Goal: Information Seeking & Learning: Learn about a topic

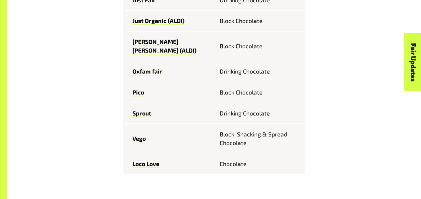
scroll to position [519, 0]
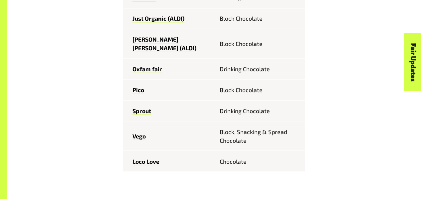
click at [238, 151] on td "Chocolate" at bounding box center [259, 161] width 91 height 21
click at [241, 151] on td "Chocolate" at bounding box center [259, 161] width 91 height 21
click at [154, 151] on td "Loco Love" at bounding box center [168, 161] width 91 height 21
click at [151, 157] on link "Loco Love" at bounding box center [145, 161] width 27 height 8
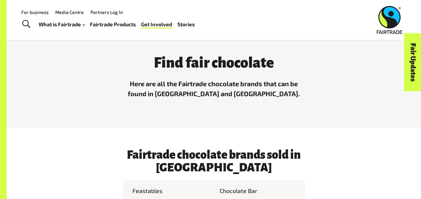
scroll to position [0, 0]
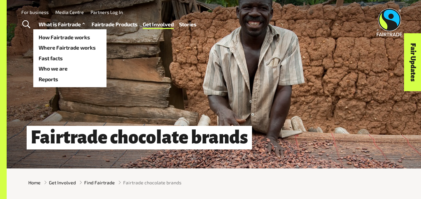
click at [75, 25] on link "What is Fairtrade" at bounding box center [63, 24] width 48 height 9
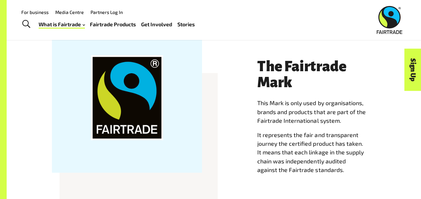
scroll to position [495, 0]
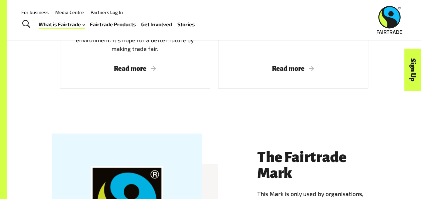
click at [112, 25] on link "Fairtrade Products" at bounding box center [113, 24] width 46 height 9
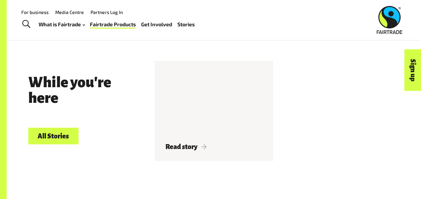
scroll to position [747, 0]
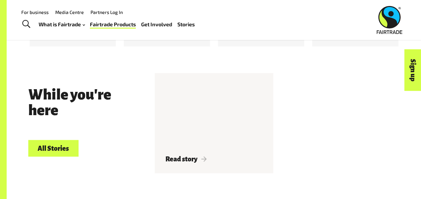
click at [266, 28] on div "For business Media Centre Partners Log In What is Fairtrade How Fairtrade works…" at bounding box center [162, 20] width 294 height 26
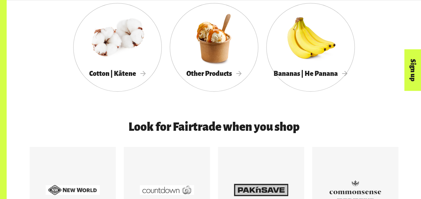
scroll to position [566, 0]
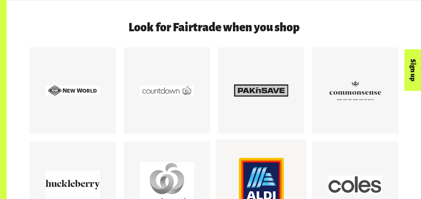
click at [256, 172] on div at bounding box center [261, 185] width 54 height 54
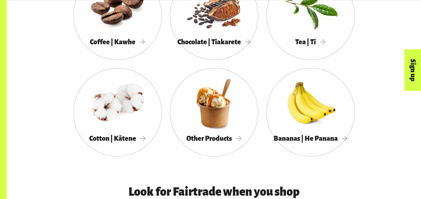
scroll to position [403, 0]
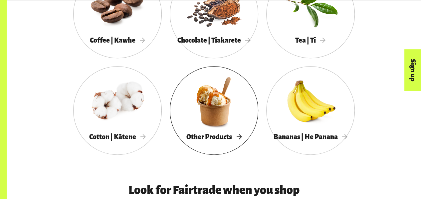
click at [238, 127] on div at bounding box center [214, 102] width 89 height 58
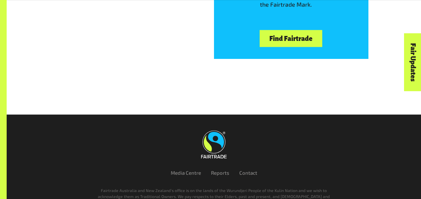
scroll to position [1541, 0]
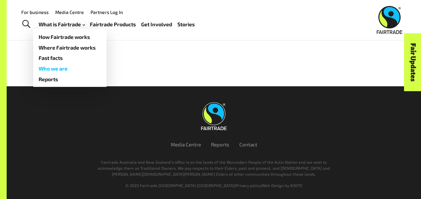
click at [61, 66] on link "Who we are" at bounding box center [69, 68] width 73 height 11
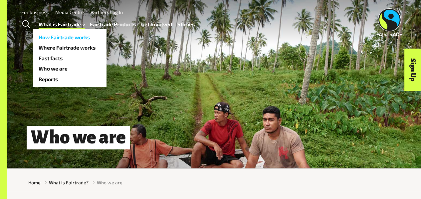
click at [62, 36] on link "How Fairtrade works" at bounding box center [69, 37] width 73 height 11
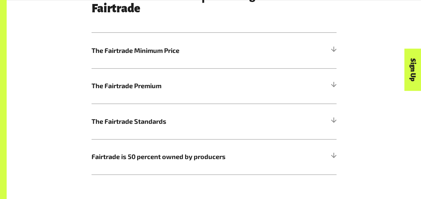
scroll to position [356, 0]
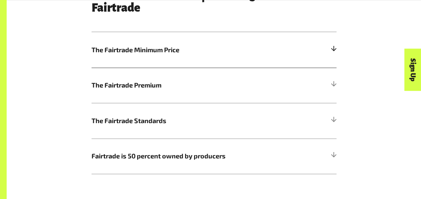
click at [167, 45] on h5 "The Fairtrade Minimum Price" at bounding box center [214, 50] width 245 height 36
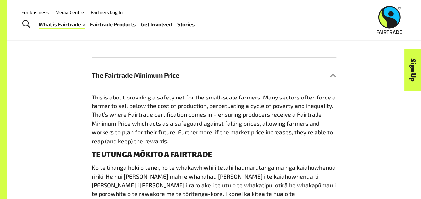
scroll to position [328, 0]
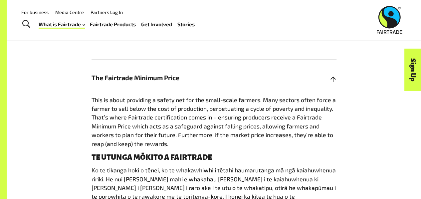
click at [167, 76] on span "The Fairtrade Minimum Price" at bounding box center [184, 78] width 184 height 10
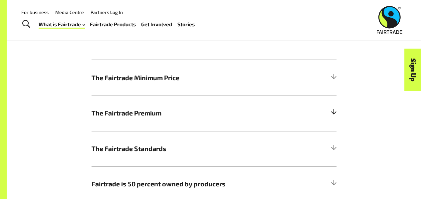
click at [170, 111] on span "The Fairtrade Premium" at bounding box center [184, 113] width 184 height 10
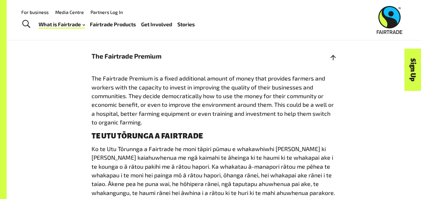
scroll to position [388, 0]
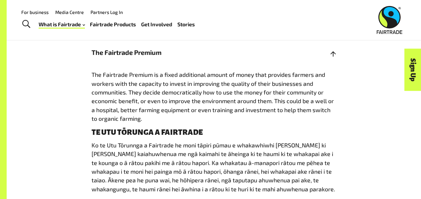
click at [141, 58] on span "The Fairtrade Premium" at bounding box center [184, 53] width 184 height 10
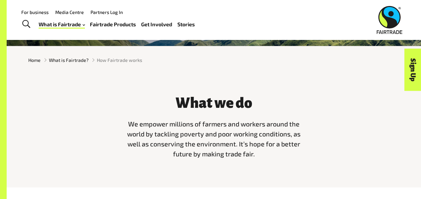
scroll to position [122, 0]
